Goal: Task Accomplishment & Management: Manage account settings

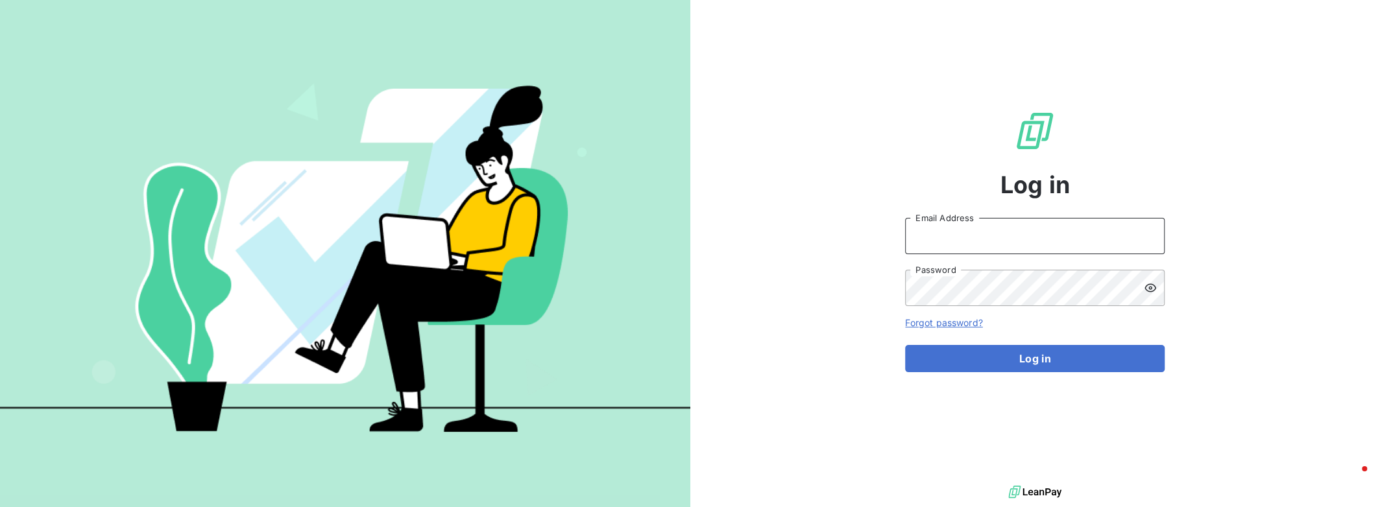
click at [979, 238] on input "Email Address" at bounding box center [1035, 236] width 260 height 36
type input "[PERSON_NAME][EMAIL_ADDRESS][DOMAIN_NAME]"
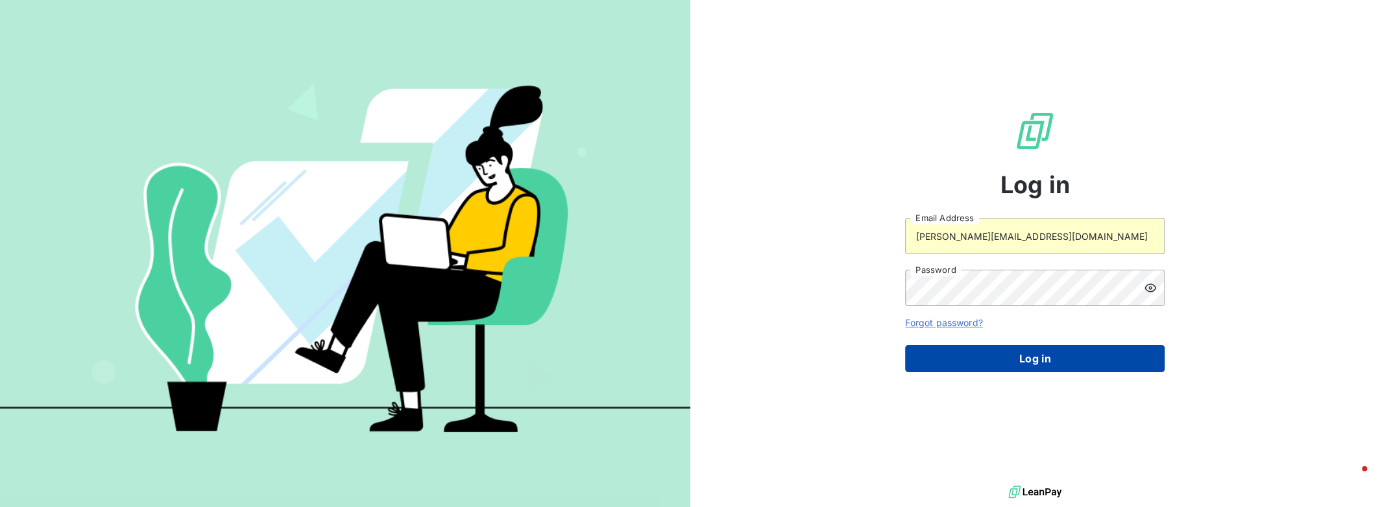
click at [1030, 358] on button "Log in" at bounding box center [1035, 358] width 260 height 27
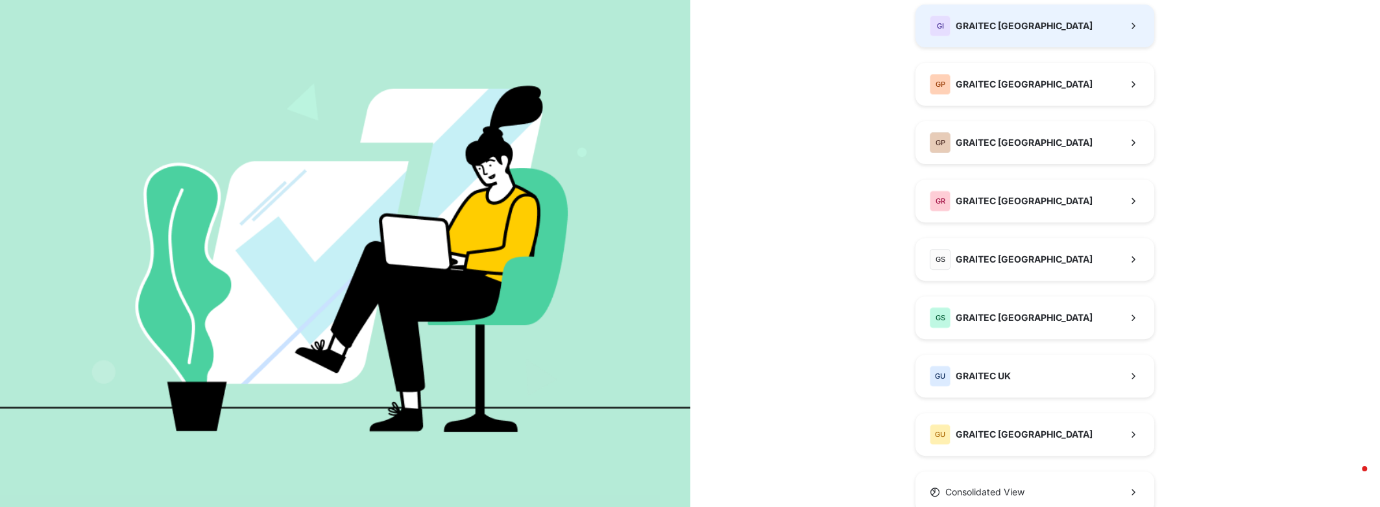
scroll to position [396, 0]
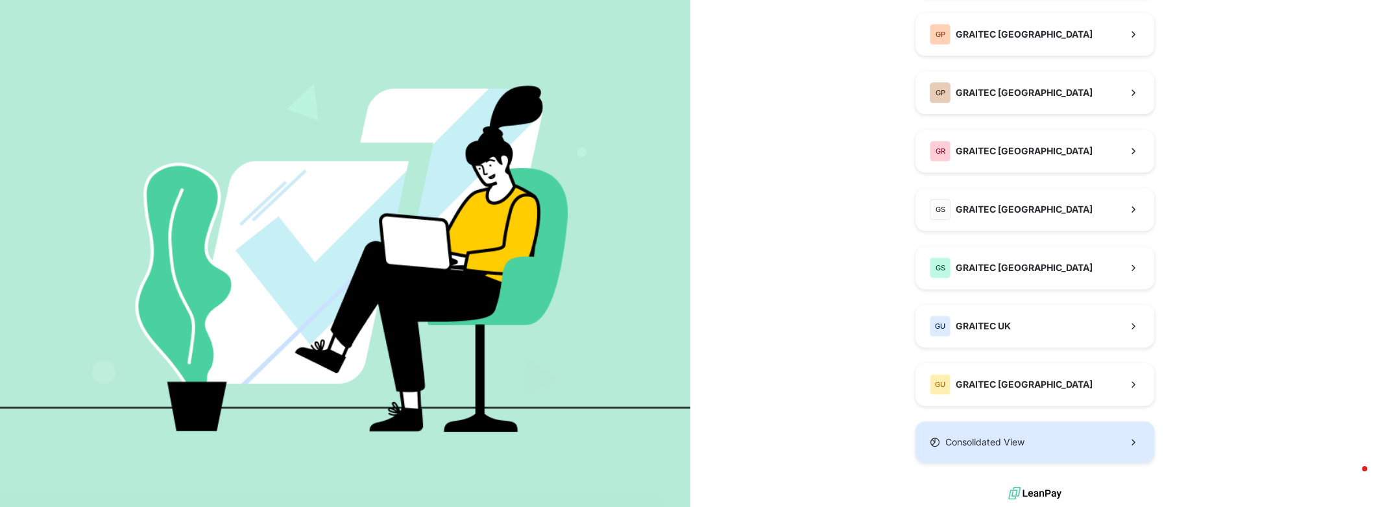
click at [1018, 437] on span "Consolidated View" at bounding box center [984, 442] width 79 height 13
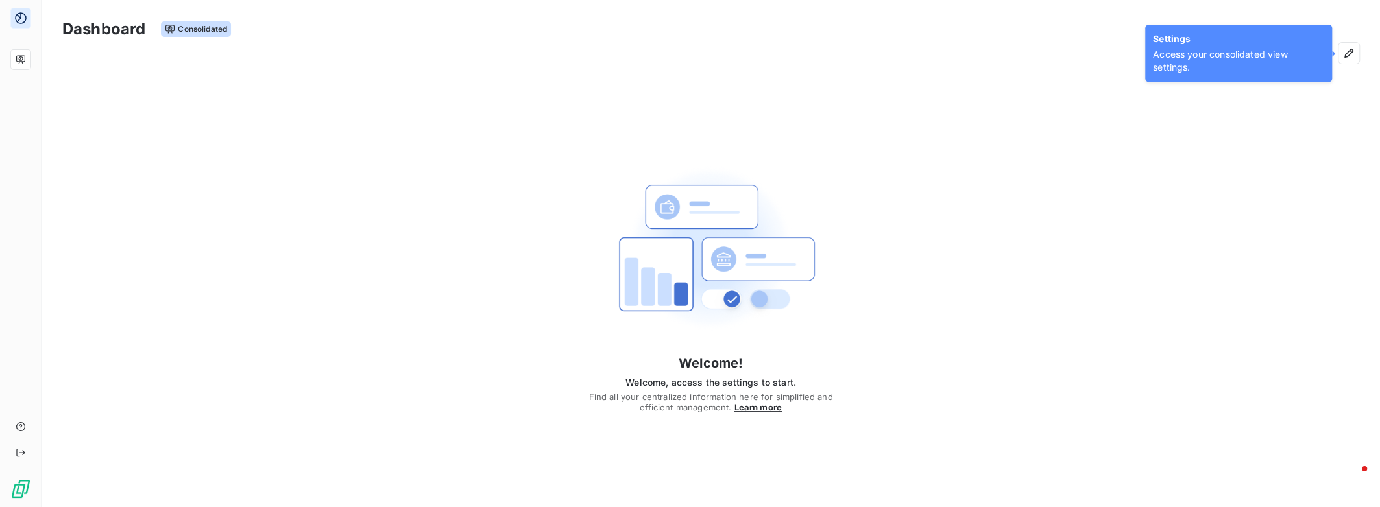
click at [1207, 51] on span "Access your consolidated view settings." at bounding box center [1238, 61] width 171 height 26
